Goal: Find specific page/section: Find specific page/section

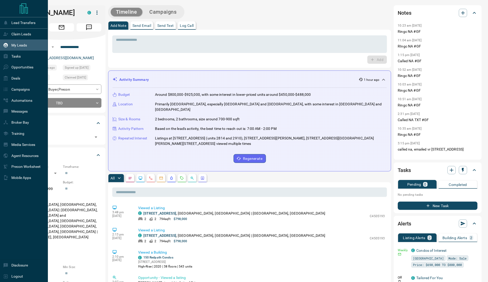
click at [17, 45] on p "My Leads" at bounding box center [19, 45] width 16 height 4
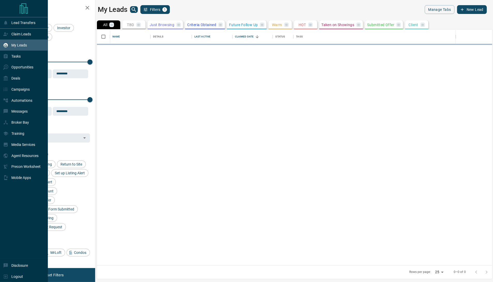
scroll to position [231, 390]
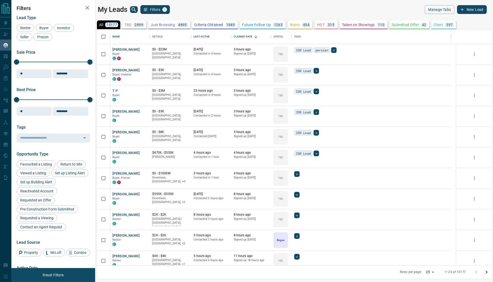
click at [135, 8] on icon "search button" at bounding box center [134, 9] width 6 height 6
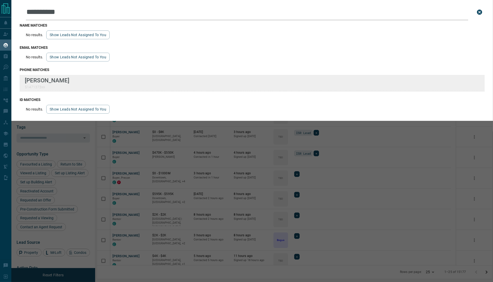
type input "**********"
